Goal: Task Accomplishment & Management: Manage account settings

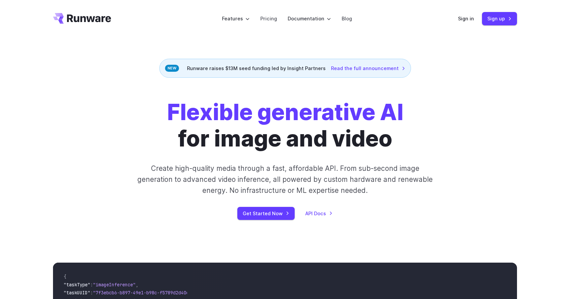
click at [467, 26] on header "Features Tasks Image generation Video generation Sonic Inference Engine™ Models…" at bounding box center [285, 18] width 480 height 37
click at [467, 22] on link "Sign in" at bounding box center [466, 19] width 16 height 8
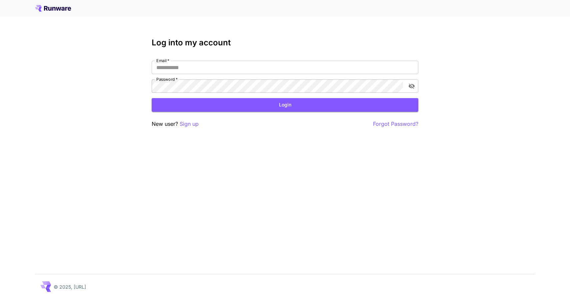
type input "**********"
click at [216, 105] on button "Login" at bounding box center [285, 105] width 267 height 14
